Goal: Information Seeking & Learning: Learn about a topic

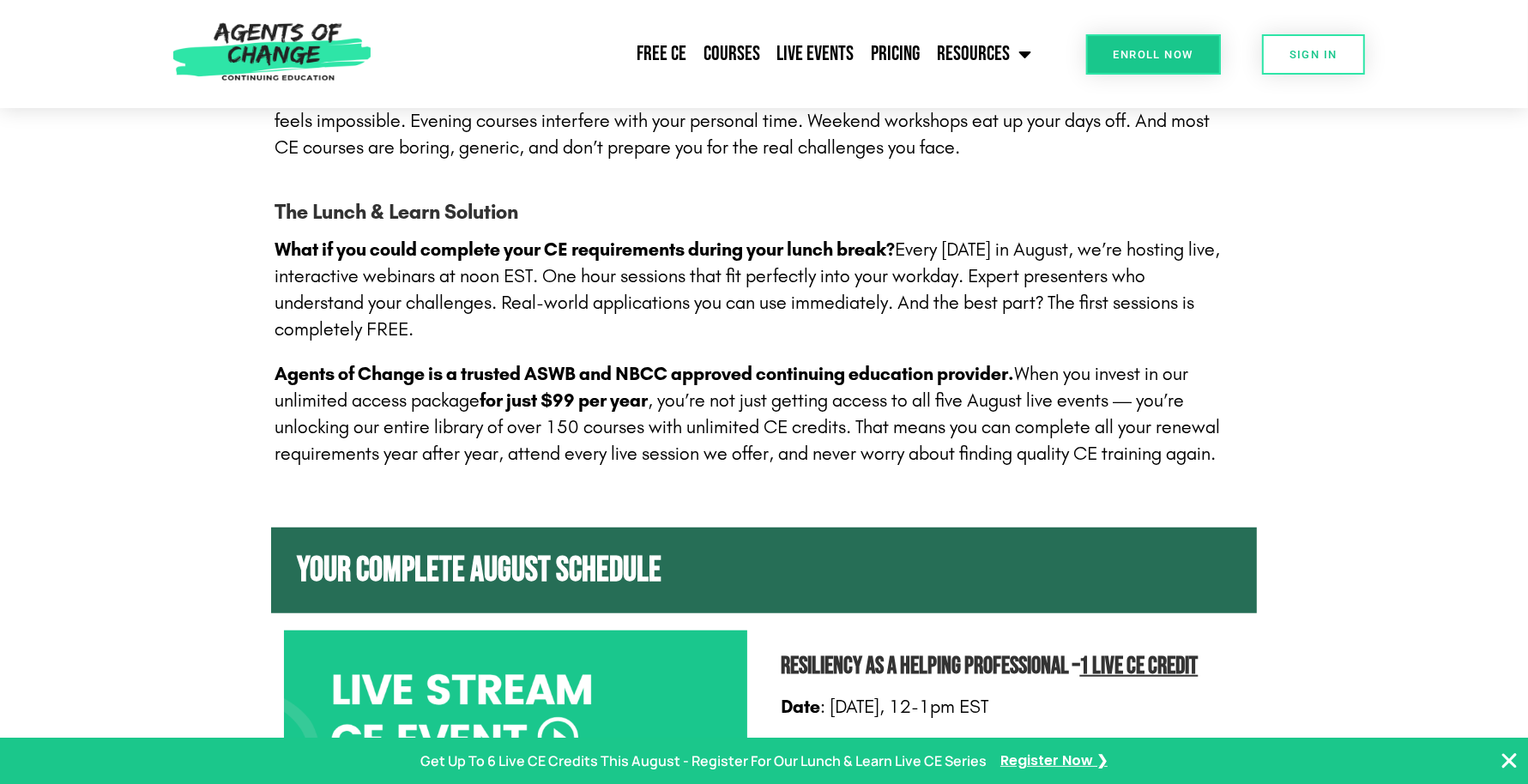
scroll to position [1393, 0]
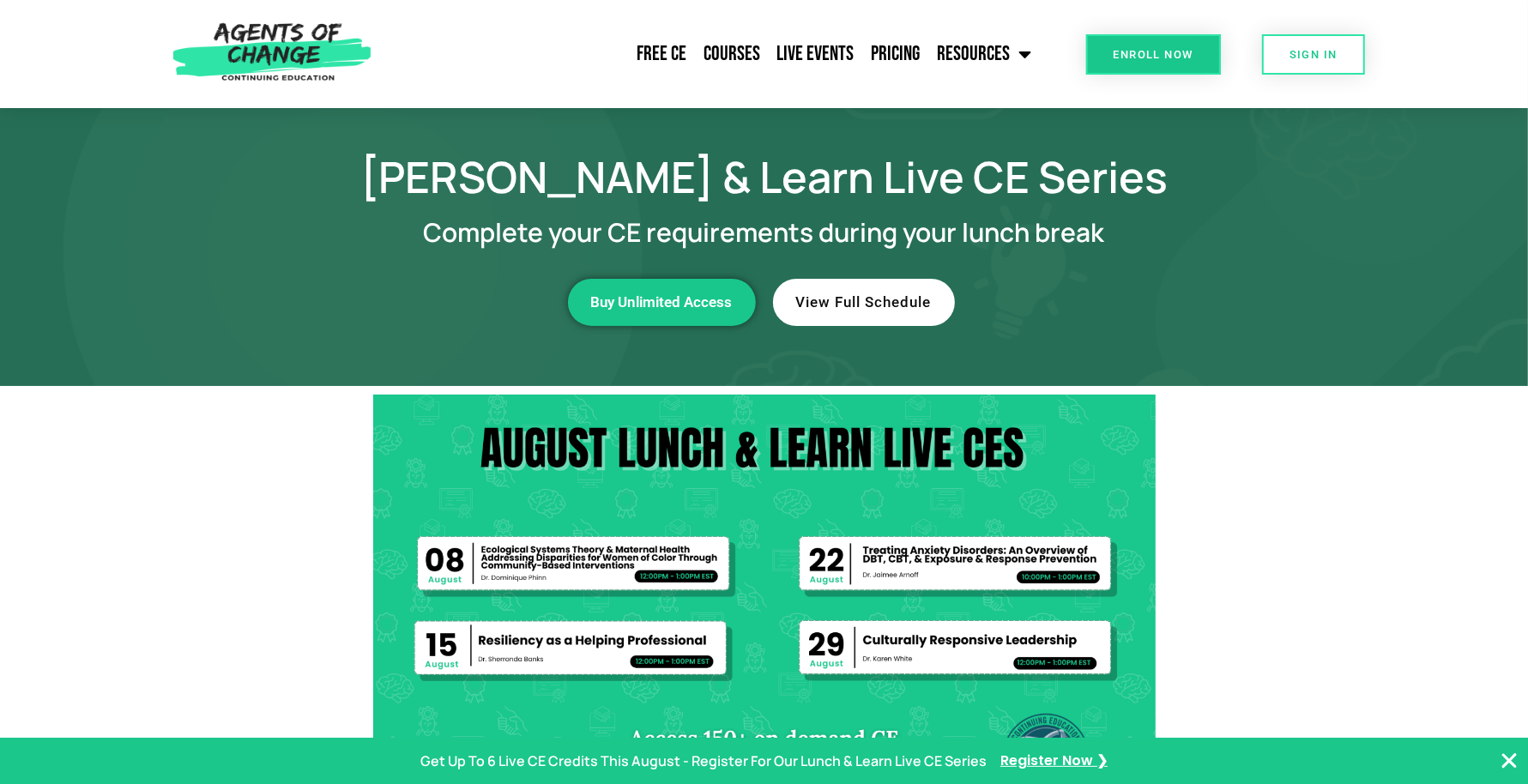
click at [387, 404] on img at bounding box center [764, 614] width 783 height 440
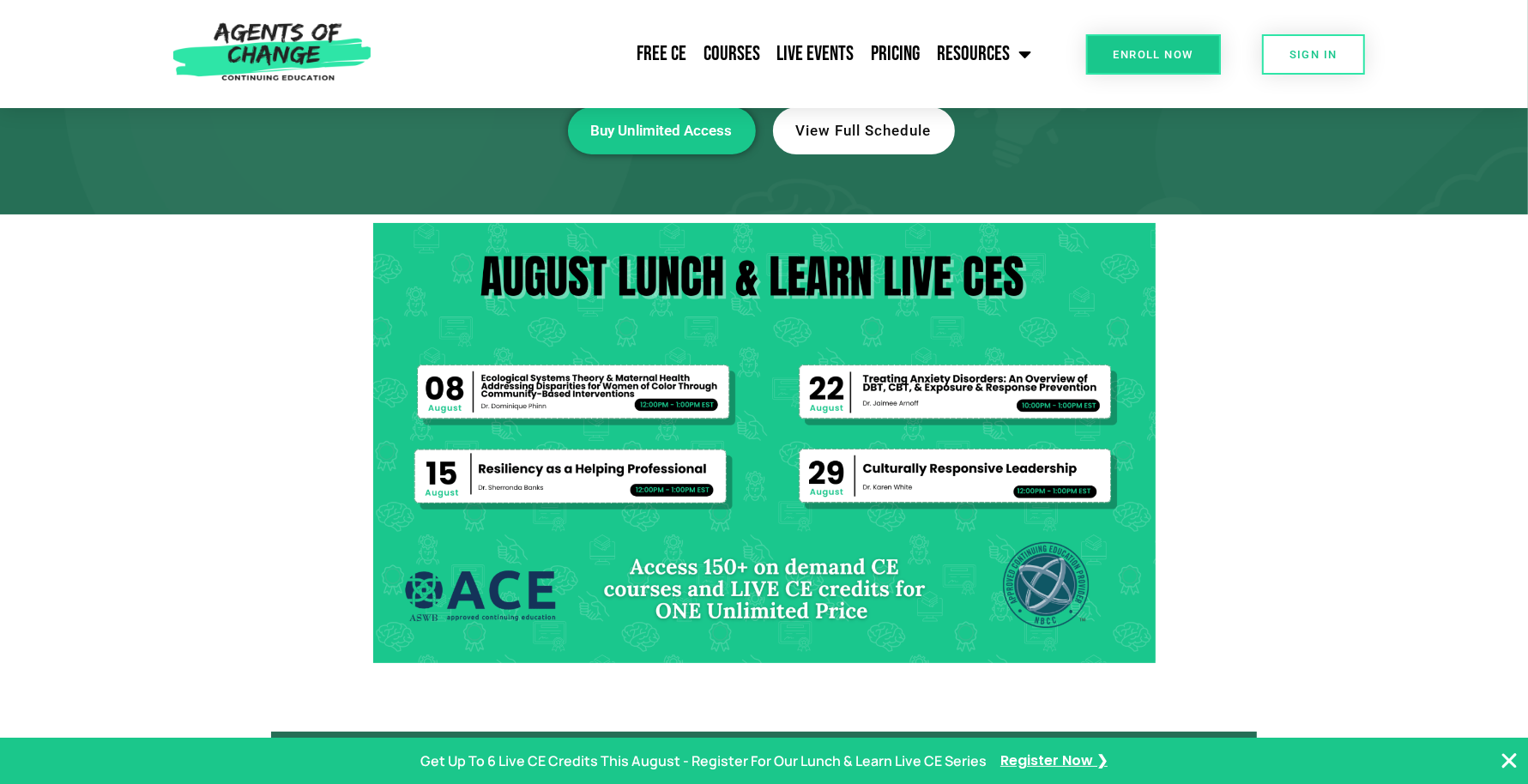
scroll to position [107, 0]
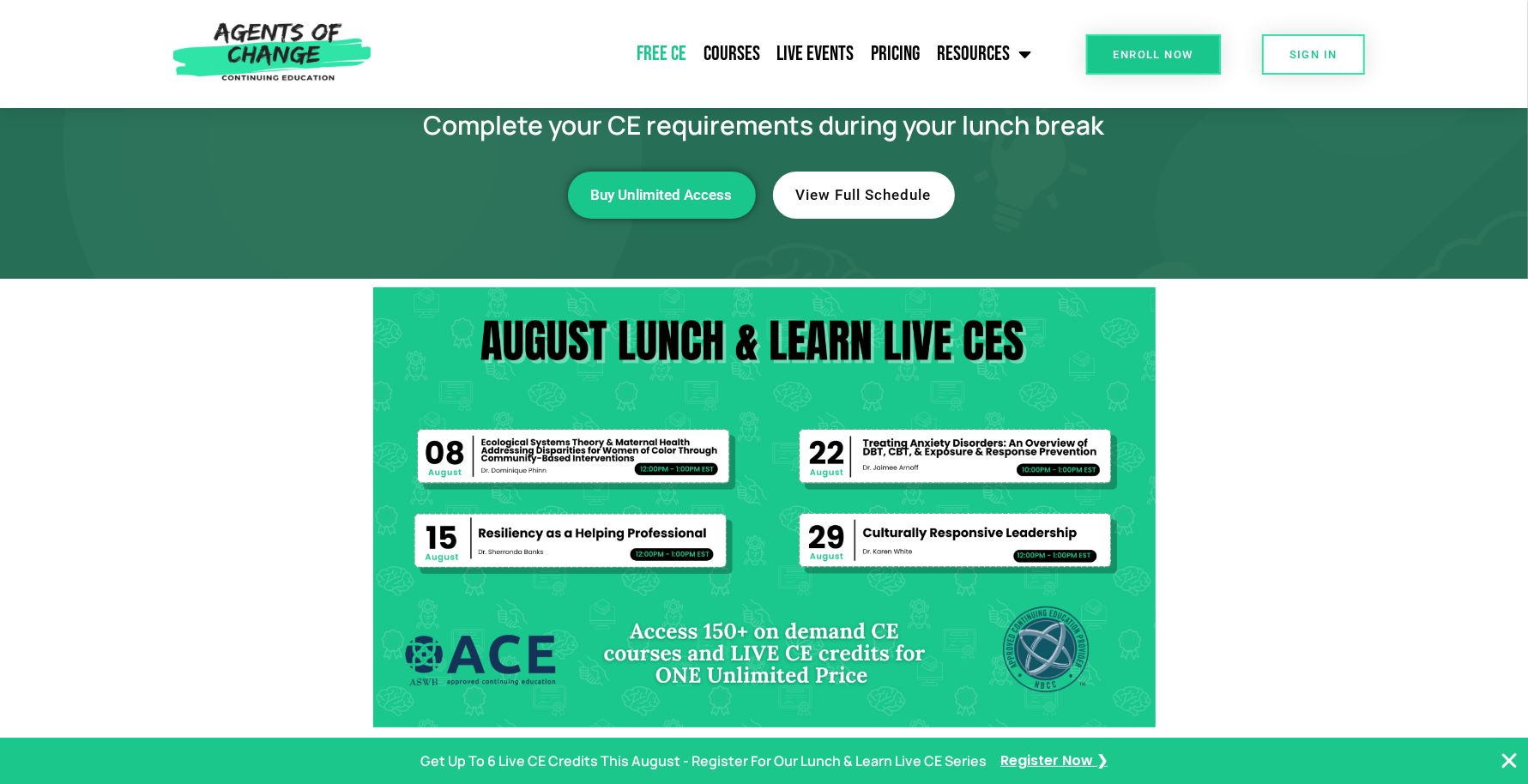
click at [659, 48] on link "Free CE" at bounding box center [661, 53] width 67 height 43
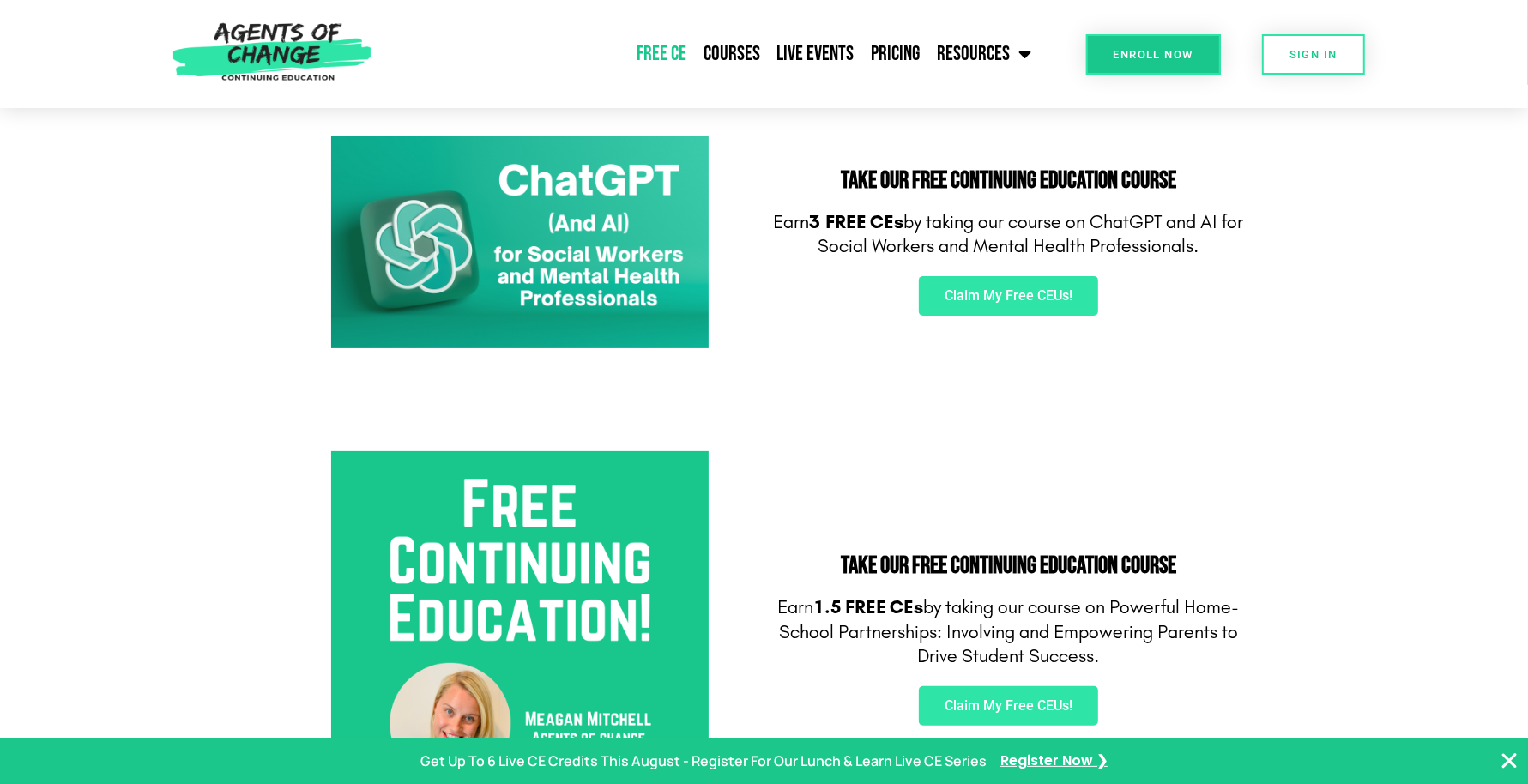
scroll to position [107, 0]
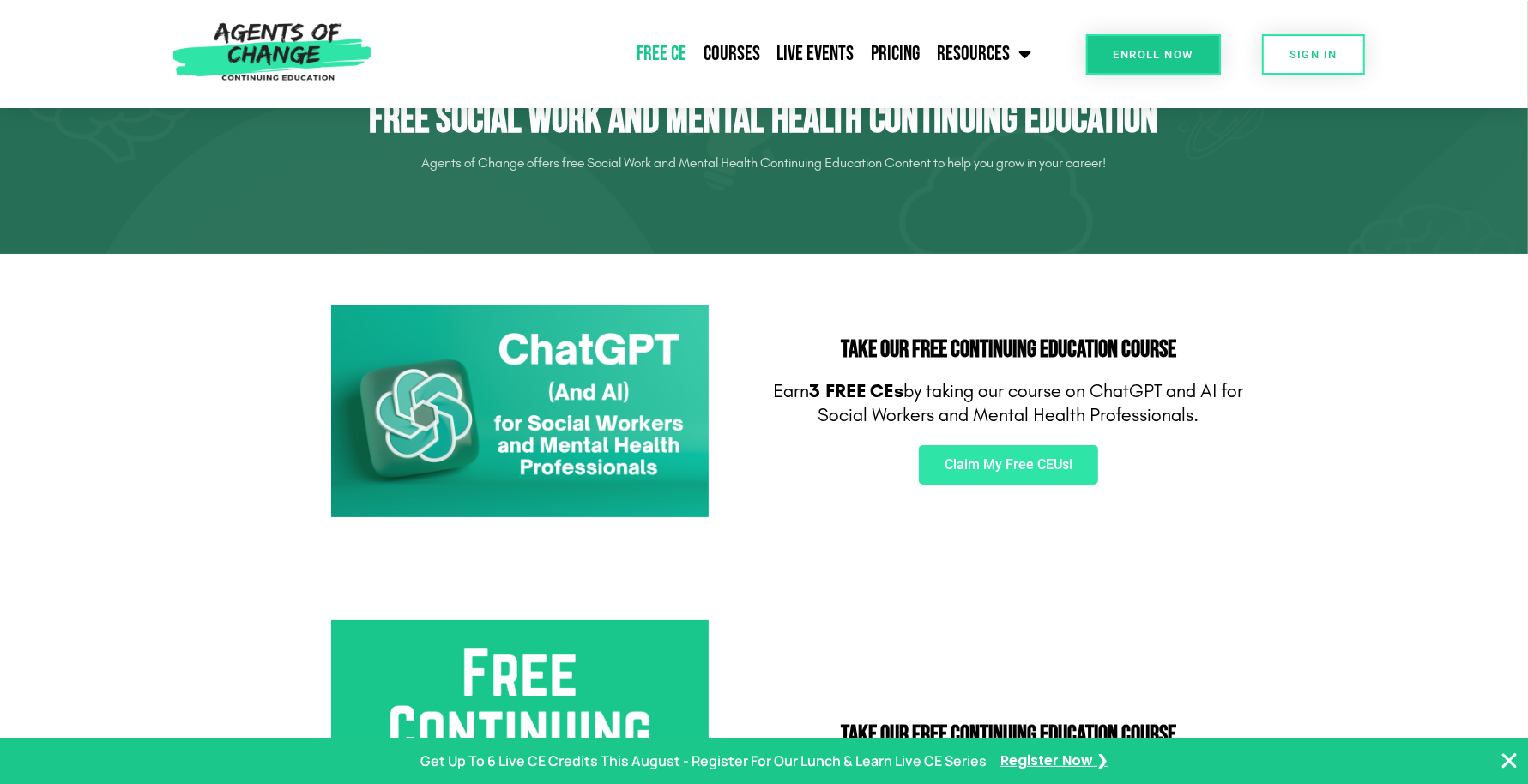
click at [820, 27] on div "Free CE Courses Live Events Pricing Resources Blog State Requirements: Social W…" at bounding box center [710, 54] width 661 height 108
click at [832, 51] on link "Live Events" at bounding box center [815, 53] width 94 height 43
